Goal: Task Accomplishment & Management: Use online tool/utility

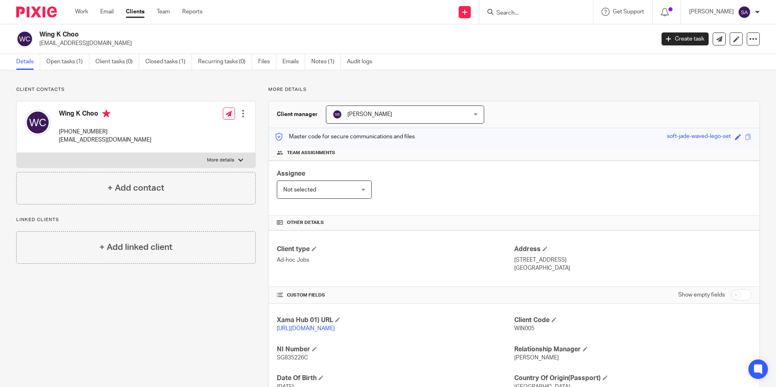
drag, startPoint x: 81, startPoint y: 11, endPoint x: 174, endPoint y: 43, distance: 98.6
click at [81, 11] on link "Work" at bounding box center [81, 12] width 13 height 8
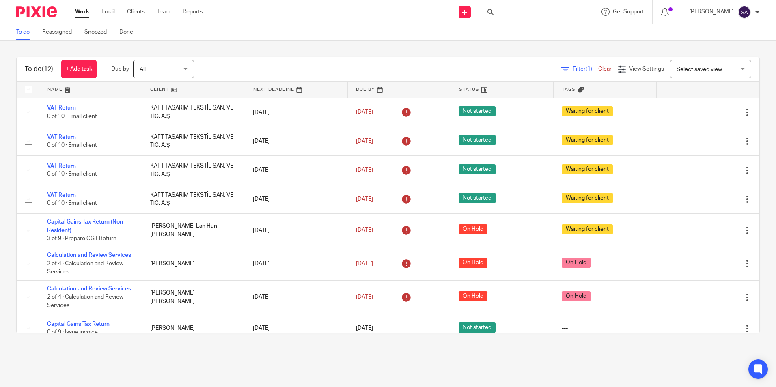
scroll to position [168, 0]
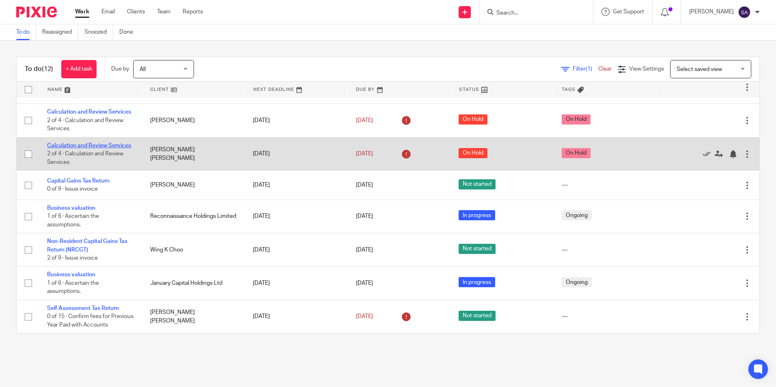
click at [62, 143] on link "Calculation and Review Services" at bounding box center [89, 146] width 84 height 6
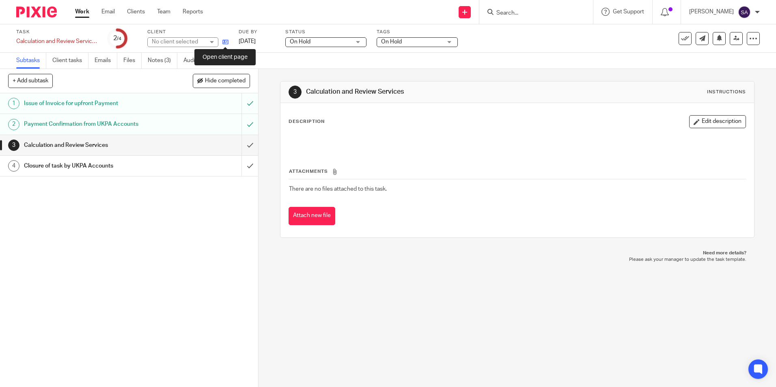
click at [226, 43] on icon at bounding box center [225, 42] width 6 height 6
drag, startPoint x: 86, startPoint y: 12, endPoint x: 190, endPoint y: 55, distance: 113.0
click at [86, 12] on link "Work" at bounding box center [82, 12] width 14 height 8
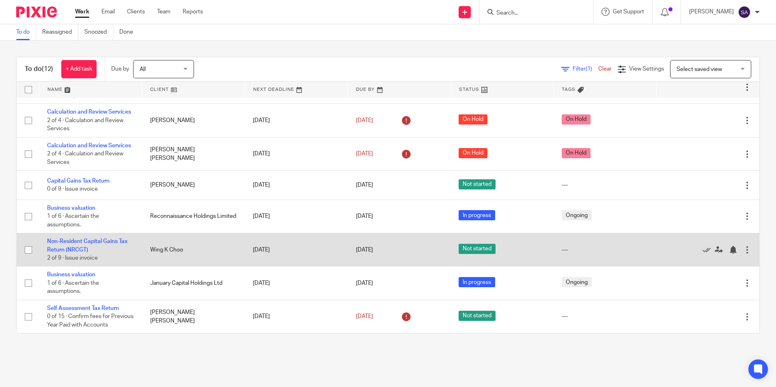
scroll to position [168, 0]
drag, startPoint x: 148, startPoint y: 240, endPoint x: 177, endPoint y: 240, distance: 28.8
click at [177, 240] on td "Wing K Choo" at bounding box center [193, 249] width 103 height 33
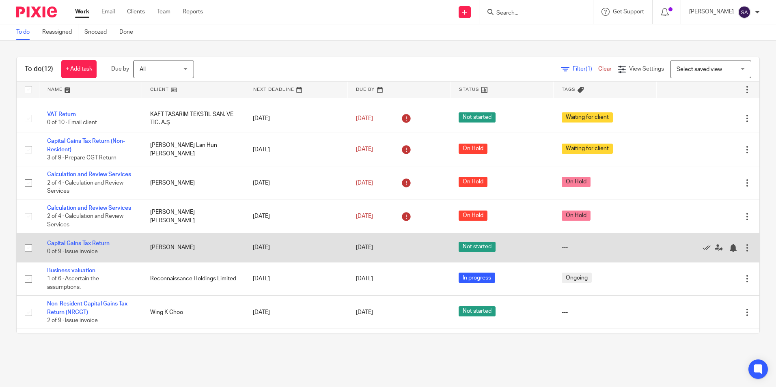
scroll to position [81, 0]
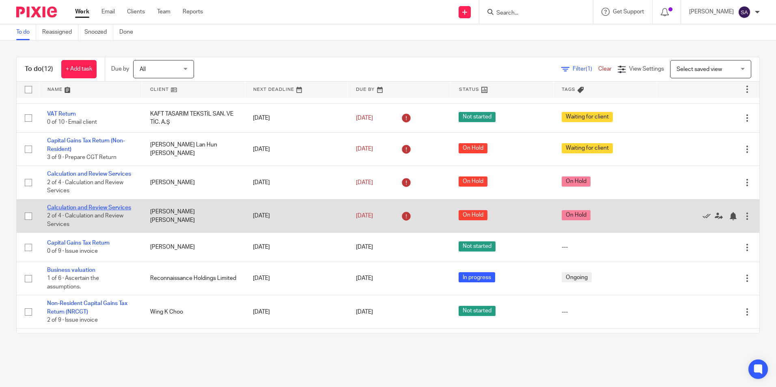
click at [58, 211] on link "Calculation and Review Services" at bounding box center [89, 208] width 84 height 6
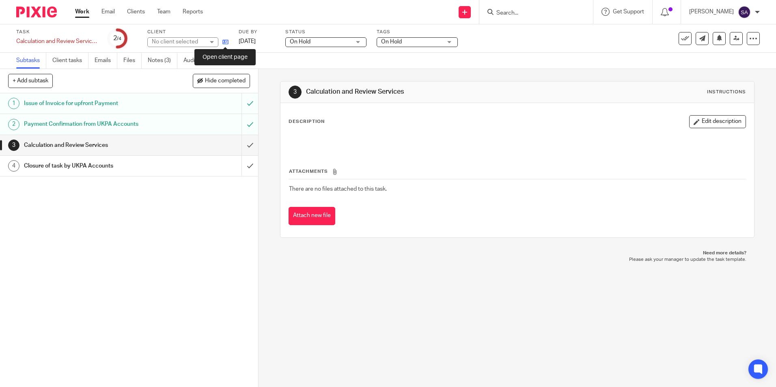
click at [225, 41] on icon at bounding box center [225, 42] width 6 height 6
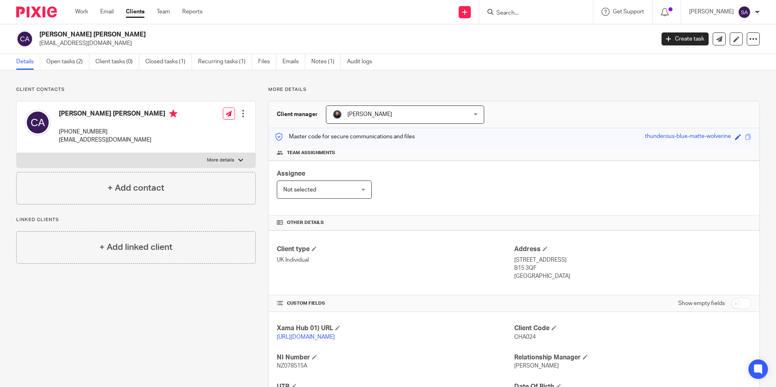
drag, startPoint x: 71, startPoint y: 131, endPoint x: 107, endPoint y: 131, distance: 35.3
click at [107, 131] on p "+44 771 054 6441" at bounding box center [118, 132] width 118 height 8
copy p "771 054 6441"
click at [188, 137] on div "Charlotte Roisin Ashley +44 771 054 6441 charlie.ashley.home@gmail.com Edit con…" at bounding box center [136, 127] width 239 height 52
